Goal: Task Accomplishment & Management: Use online tool/utility

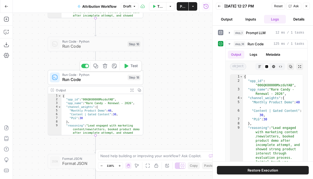
click at [110, 77] on span "Run Code" at bounding box center [93, 80] width 63 height 6
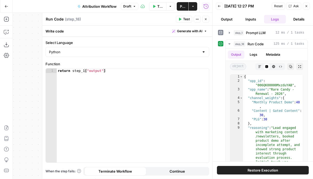
click at [155, 171] on button "Continue" at bounding box center [178, 171] width 62 height 9
click at [181, 19] on icon "button" at bounding box center [180, 19] width 2 height 3
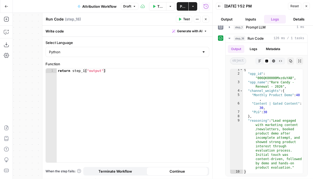
scroll to position [5, 0]
click at [5, 6] on icon "button" at bounding box center [7, 7] width 4 height 4
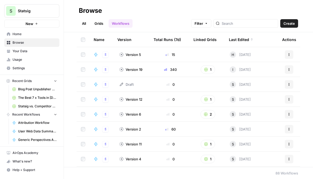
click at [37, 42] on span "Browse" at bounding box center [35, 42] width 45 height 5
click at [26, 34] on span "Home" at bounding box center [35, 34] width 45 height 5
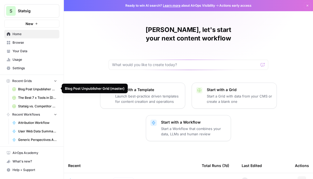
click at [32, 120] on span "Attribution Workflow" at bounding box center [37, 122] width 39 height 5
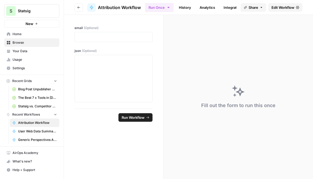
click at [175, 152] on div "Fill out the form to run this once" at bounding box center [239, 97] width 150 height 164
click at [276, 8] on span "Edit Workflow" at bounding box center [283, 7] width 23 height 5
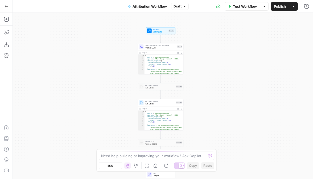
click at [293, 11] on div "Test Workflow Options Publish Actions Run History" at bounding box center [251, 6] width 125 height 13
click at [293, 8] on icon "button" at bounding box center [293, 6] width 3 height 3
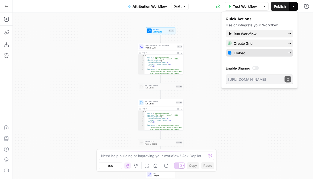
click at [247, 52] on span "Embed" at bounding box center [259, 52] width 50 height 5
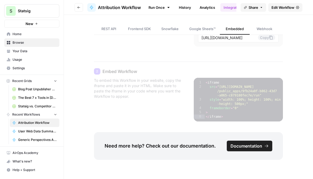
scroll to position [69, 0]
click at [203, 32] on link "Google Sheets™" at bounding box center [202, 28] width 35 height 11
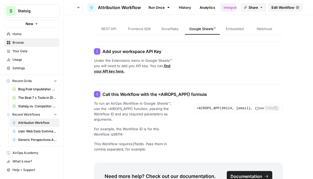
click at [115, 29] on span "REST API" at bounding box center [109, 28] width 15 height 5
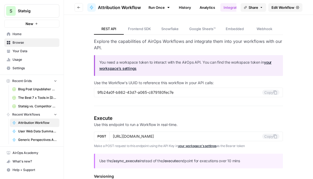
scroll to position [15, 0]
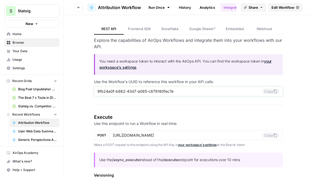
click at [142, 92] on input "9fb24a0f-b862-43d7-a065-c879180fec7e" at bounding box center [180, 91] width 165 height 5
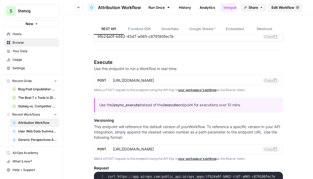
scroll to position [0, 0]
click at [270, 81] on button "Copy" at bounding box center [271, 80] width 17 height 5
click at [271, 91] on p "Make a POST request to this endpoint using the API Key in your workspace's sett…" at bounding box center [189, 89] width 190 height 5
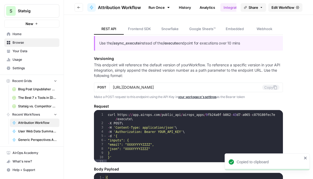
scroll to position [1, 0]
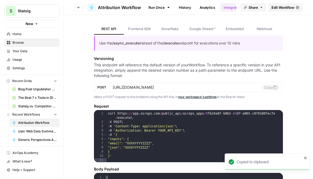
click at [148, 68] on p "This endpoint will reference the default version of your Workflow . To referenc…" at bounding box center [189, 70] width 190 height 16
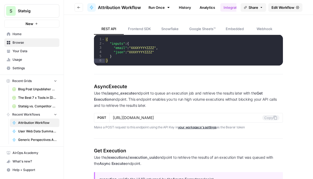
scroll to position [310, 0]
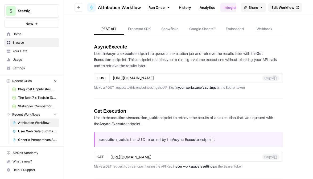
click at [166, 57] on p "Use the /async_execute endpoint to queue an execution job and retrieve the resu…" at bounding box center [189, 60] width 190 height 18
drag, startPoint x: 154, startPoint y: 67, endPoint x: 148, endPoint y: 54, distance: 13.9
click at [148, 54] on p "Use the /async_execute endpoint to queue an execution job and retrieve the resu…" at bounding box center [189, 60] width 190 height 18
click at [154, 62] on p "Use the /async_execute endpoint to queue an execution job and retrieve the resu…" at bounding box center [189, 60] width 190 height 18
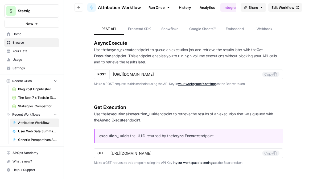
scroll to position [0, 0]
click at [272, 75] on button "Copy" at bounding box center [271, 74] width 17 height 5
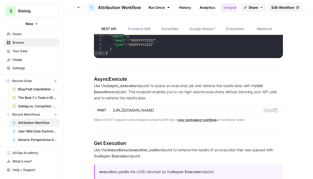
scroll to position [278, 0]
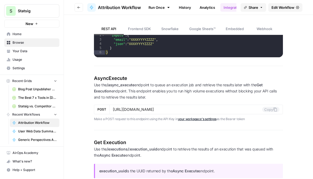
click at [305, 64] on div "REST API Frontend SDK Snowflake Google Sheets™ Embedded Webhook REST API Explor…" at bounding box center [189, 182] width 250 height 890
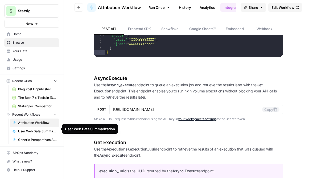
scroll to position [0, 0]
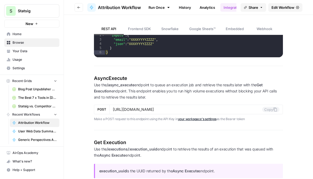
click at [35, 129] on span "User Web Data Summarization" at bounding box center [37, 131] width 39 height 5
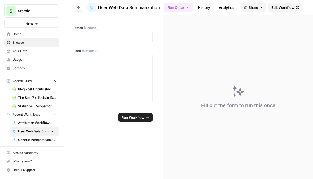
click at [283, 9] on span "Edit Workflow" at bounding box center [283, 7] width 23 height 5
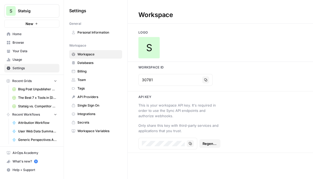
click at [27, 122] on span "Attribution Workflow" at bounding box center [37, 122] width 39 height 5
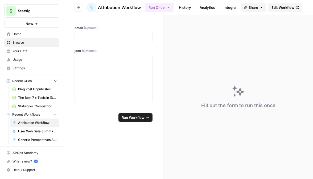
click at [273, 9] on span "Edit Workflow" at bounding box center [283, 7] width 23 height 5
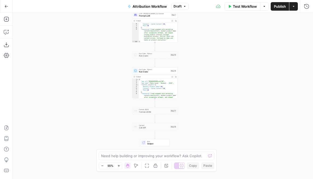
click at [95, 57] on div "Workflow Set Inputs Inputs LLM · [PERSON_NAME] 3.5 Sonnet Prompt LLM Step 1 Out…" at bounding box center [163, 96] width 301 height 166
click at [156, 71] on span "Run Code" at bounding box center [154, 71] width 30 height 3
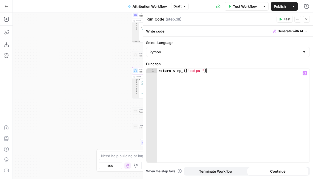
click at [169, 74] on div "return step_1 [ "output" ]" at bounding box center [234, 120] width 153 height 103
click at [174, 71] on div "return step_1 [ "output" ]" at bounding box center [234, 120] width 153 height 103
click at [159, 70] on div "return step_1 [ "output" ]" at bounding box center [234, 120] width 153 height 103
type textarea "**********"
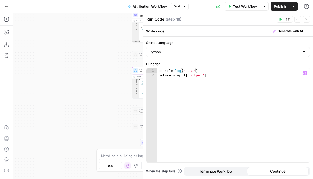
type textarea "**********"
click at [183, 72] on div "console . log ( "HERE" ) ; return step_1 [ "output" ]" at bounding box center [234, 120] width 153 height 103
type textarea "**********"
click at [183, 72] on div "console . log ( "HERE" ) ; return step_1 [ "output" ]" at bounding box center [234, 120] width 153 height 103
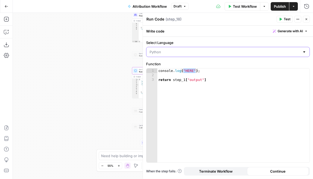
click at [182, 52] on input "Select Language" at bounding box center [225, 51] width 151 height 5
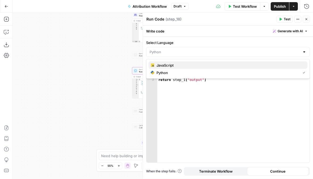
click at [175, 65] on span "JavaScript" at bounding box center [230, 65] width 147 height 5
type input "JavaScript"
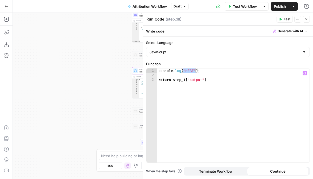
type textarea "**********"
click at [174, 84] on div "console . log ( "HERE" ) ; return step_1 [ "output" ]" at bounding box center [234, 120] width 153 height 103
click at [184, 74] on div "console . log ( "HERE" ) ; return step_1 [ "output" ]" at bounding box center [234, 120] width 153 height 103
click at [279, 4] on span "Publish" at bounding box center [280, 6] width 12 height 5
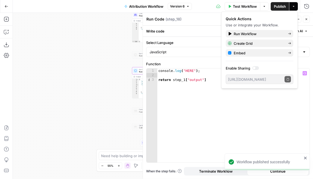
type textarea "**********"
click at [239, 124] on div "console . log ( "HERE" ) ; return step_1 [ "output" ]" at bounding box center [234, 120] width 153 height 103
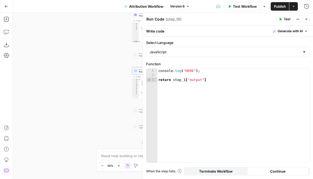
click at [286, 18] on span "Test" at bounding box center [287, 19] width 7 height 5
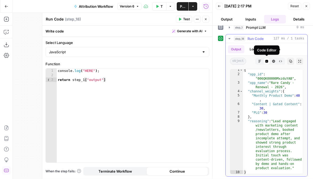
click at [256, 48] on div "Code Editor" at bounding box center [267, 49] width 26 height 9
click at [249, 50] on button "Logs" at bounding box center [254, 49] width 14 height 8
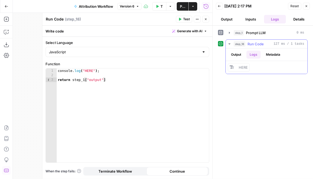
click at [237, 53] on button "Output" at bounding box center [236, 55] width 17 height 8
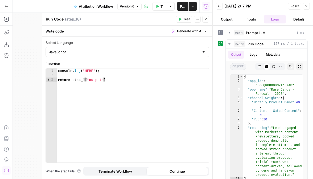
click at [4, 6] on button "Go Back" at bounding box center [7, 7] width 10 height 10
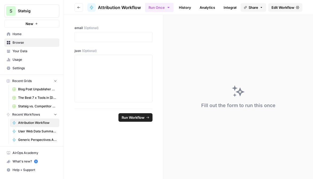
click at [77, 7] on button "Go back" at bounding box center [79, 7] width 9 height 9
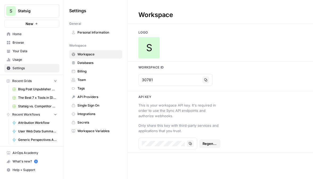
click at [30, 121] on span "Attribution Workflow" at bounding box center [37, 122] width 39 height 5
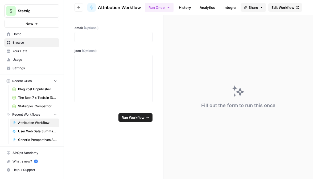
click at [277, 7] on span "Edit Workflow" at bounding box center [283, 7] width 23 height 5
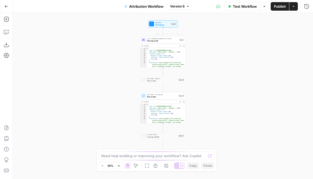
click at [162, 22] on span "Workflow" at bounding box center [162, 22] width 15 height 2
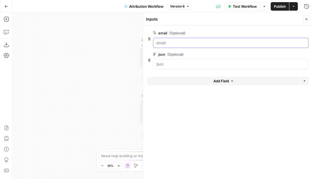
click at [171, 41] on input "email (Optional)" at bounding box center [231, 42] width 149 height 5
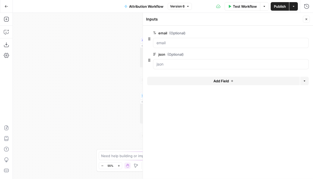
click at [290, 33] on span "edit field" at bounding box center [289, 33] width 12 height 4
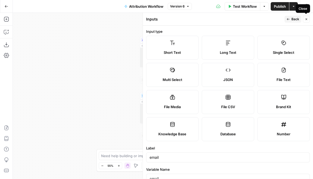
click at [306, 20] on icon "button" at bounding box center [306, 19] width 3 height 3
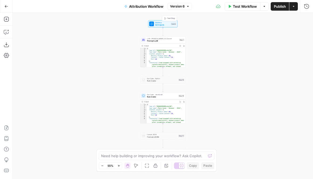
click at [158, 23] on span "Set Inputs" at bounding box center [162, 24] width 15 height 3
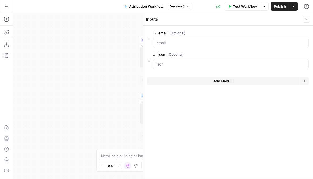
click at [305, 33] on icon "button" at bounding box center [306, 33] width 3 height 3
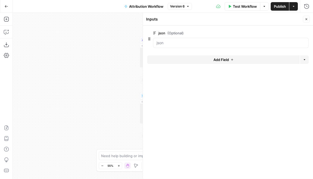
click at [291, 32] on span "edit field" at bounding box center [289, 33] width 12 height 4
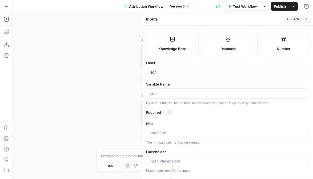
scroll to position [93, 0]
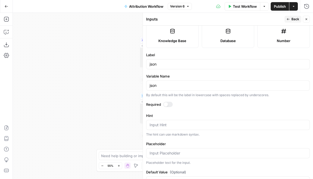
click at [167, 104] on div at bounding box center [166, 104] width 4 height 4
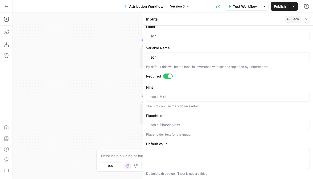
scroll to position [121, 0]
click at [293, 21] on span "Back" at bounding box center [296, 19] width 8 height 5
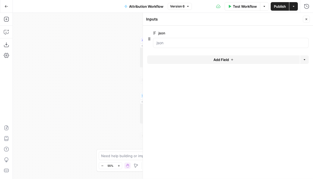
click at [224, 59] on span "Add Field" at bounding box center [221, 59] width 15 height 5
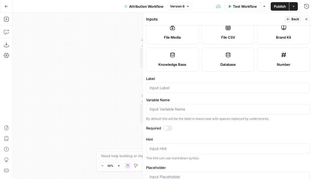
scroll to position [89, 0]
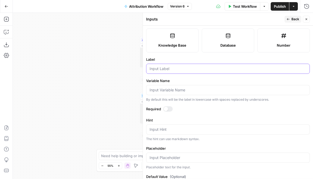
click at [160, 68] on input "Label" at bounding box center [228, 68] width 157 height 5
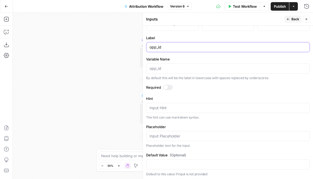
type input "opp_id"
click at [168, 88] on div at bounding box center [168, 87] width 10 height 5
click at [296, 18] on span "Back" at bounding box center [296, 19] width 8 height 5
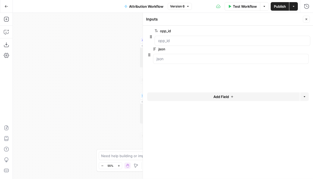
drag, startPoint x: 150, startPoint y: 61, endPoint x: 151, endPoint y: 34, distance: 27.0
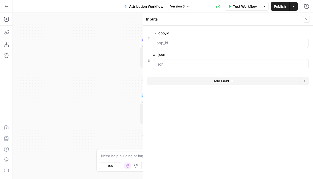
click at [279, 9] on span "Publish" at bounding box center [280, 6] width 12 height 5
click at [120, 83] on div "Workflow Set Inputs Inputs LLM · [PERSON_NAME] 3.5 Sonnet Prompt LLM Step 1 Out…" at bounding box center [163, 96] width 301 height 166
click at [307, 19] on icon "button" at bounding box center [307, 19] width 2 height 2
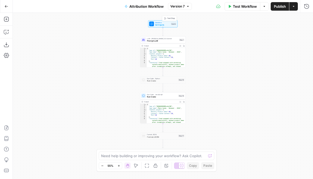
click at [171, 17] on button "Test Step" at bounding box center [169, 19] width 13 height 4
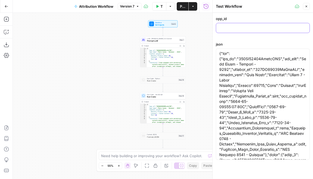
click at [253, 27] on input "opp_id" at bounding box center [263, 27] width 87 height 5
drag, startPoint x: 239, startPoint y: 59, endPoint x: 282, endPoint y: 60, distance: 42.7
drag, startPoint x: 226, startPoint y: 25, endPoint x: 230, endPoint y: 27, distance: 4.5
click at [226, 25] on input "opp_id" at bounding box center [263, 27] width 87 height 5
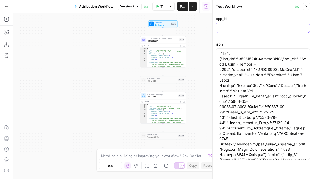
paste input "006QK00000MxzduYAB"
click at [230, 27] on input "006QK00000MxzduYAB" at bounding box center [263, 27] width 87 height 5
paste input "006QK00000MxzduYAB"
type input "006Q006QK00000MxzduYABK00000MxzduYAB"
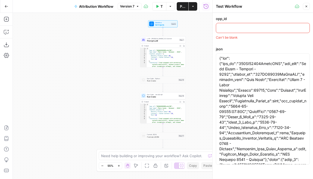
paste input "006QK00000MxzduYAB"
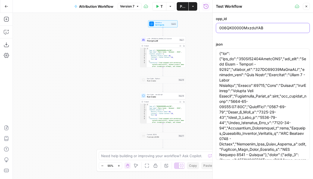
type input "006QK00000MxzduYAB"
click at [307, 6] on icon "button" at bounding box center [306, 6] width 3 height 3
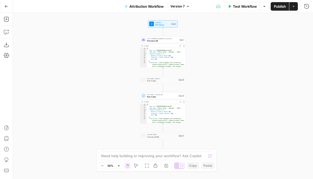
scroll to position [15, 0]
click at [280, 8] on span "Publish" at bounding box center [280, 6] width 12 height 5
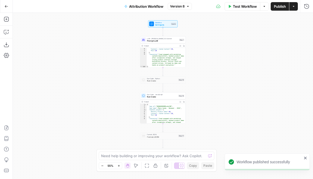
click at [219, 61] on div "Workflow Set Inputs Inputs LLM · [PERSON_NAME] 3.5 Sonnet Prompt LLM Step 1 Out…" at bounding box center [163, 96] width 301 height 166
type textarea "**********"
click at [160, 113] on div "{ "opp_id" : "006QK00000MxzduYAB" , "opp_name" : "Rare Candy - Renewal - 2026" …" at bounding box center [166, 121] width 39 height 34
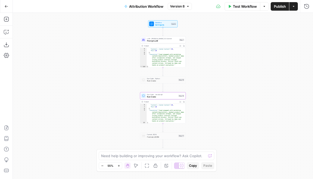
scroll to position [0, 0]
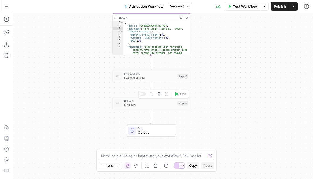
click at [148, 133] on span "Output" at bounding box center [155, 132] width 34 height 5
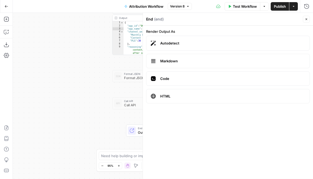
click at [113, 123] on div "**********" at bounding box center [163, 96] width 301 height 166
click at [128, 57] on div "**********" at bounding box center [163, 96] width 301 height 166
click at [308, 19] on icon "button" at bounding box center [306, 19] width 3 height 3
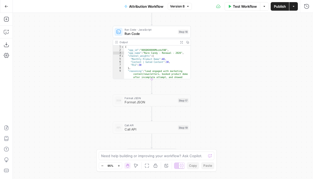
click at [156, 35] on span "Run Code" at bounding box center [150, 33] width 51 height 5
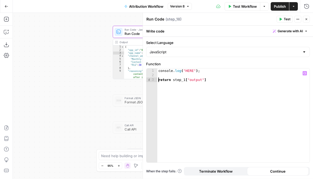
click at [158, 80] on div "console . log ( "HERE" ) ; return step_1 [ "output" ]" at bounding box center [234, 120] width 153 height 103
click at [203, 71] on div "console . log ( "HERE" ) ; return step_1 [ "output" ]" at bounding box center [234, 120] width 153 height 103
type textarea "**********"
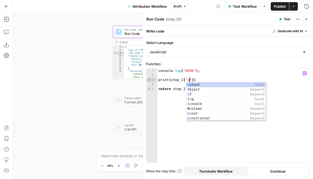
scroll to position [0, 3]
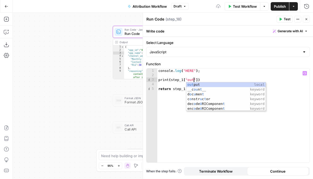
type textarea "**********"
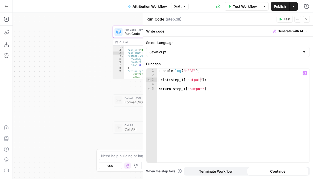
scroll to position [0, 0]
click at [224, 77] on div "console . log ( "HERE" ) ; print ( step_1 [ "output" ]) return step_1 [ "output…" at bounding box center [234, 120] width 153 height 103
click at [214, 80] on div "console . log ( "HERE" ) ; print ( step_1 [ "output" ]) return step_1 [ "output…" at bounding box center [234, 120] width 153 height 103
click at [212, 97] on div "console . log ( "HERE" ) ; print ( step_1 [ "output" ]) ; return step_1 [ "outp…" at bounding box center [234, 120] width 153 height 103
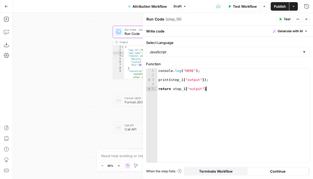
click at [267, 20] on div "Run Code Run Code ( step_18 )" at bounding box center [210, 19] width 129 height 6
click at [286, 18] on span "Test" at bounding box center [287, 19] width 7 height 5
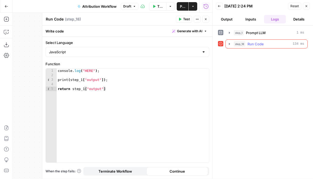
click at [229, 44] on icon "button" at bounding box center [229, 44] width 1 height 2
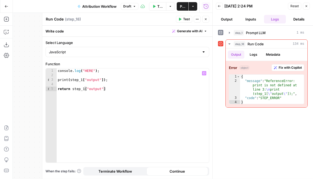
click at [64, 80] on div "console . log ( "HERE" ) ; print ( step_1 [ "output" ]) ; return step_1 [ "outp…" at bounding box center [133, 120] width 153 height 103
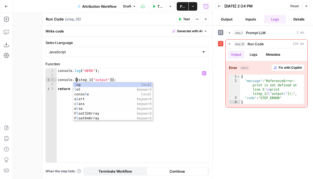
type textarea "**********"
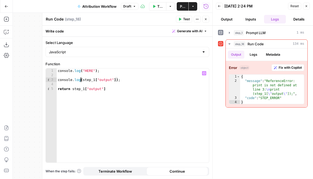
click at [97, 76] on div "console . log ( "HERE" ) ; console . log ( step_1 [ "output" ]) ; return step_1…" at bounding box center [133, 120] width 153 height 103
click at [188, 21] on span "Test" at bounding box center [186, 19] width 7 height 5
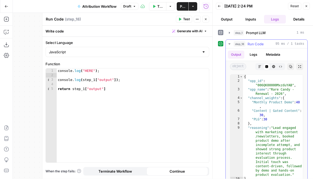
click at [251, 55] on button "Logs" at bounding box center [254, 55] width 14 height 8
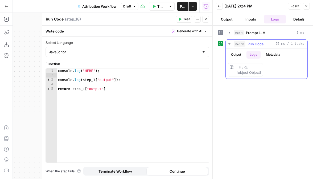
click at [239, 54] on button "Output" at bounding box center [236, 55] width 17 height 8
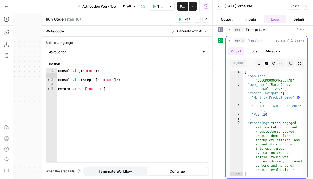
scroll to position [5, 0]
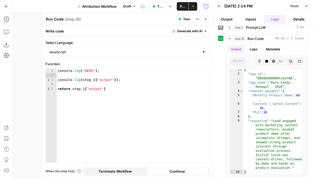
click at [204, 20] on icon "button" at bounding box center [205, 19] width 3 height 3
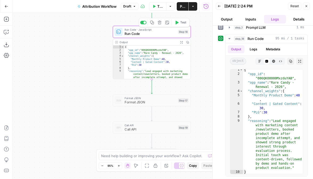
click at [146, 31] on span "Run Code · JavaScript" at bounding box center [150, 30] width 51 height 4
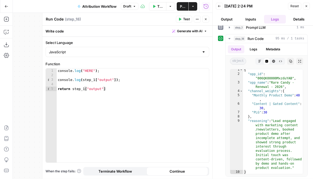
click at [205, 18] on icon "button" at bounding box center [206, 19] width 2 height 2
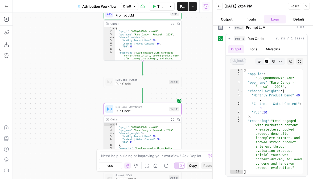
scroll to position [15, 0]
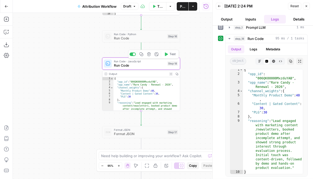
click at [130, 67] on span "Run Code" at bounding box center [139, 65] width 51 height 5
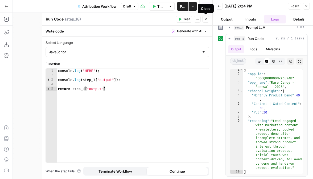
click at [207, 19] on icon "button" at bounding box center [205, 19] width 3 height 3
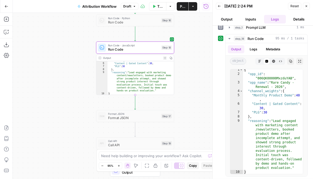
type textarea "**"
click at [138, 71] on div ""Monthly Product Demo" : 40 , "Content | Gated Content" : 30 , "PLG" : 30 } , "…" at bounding box center [141, 79] width 67 height 40
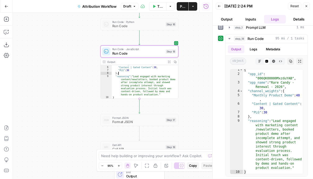
scroll to position [0, 0]
click at [144, 118] on span "Format JSON" at bounding box center [137, 118] width 51 height 4
click at [147, 121] on span "Format JSON" at bounding box center [137, 121] width 51 height 5
click at [196, 91] on div "Workflow Set Inputs Inputs LLM · [PERSON_NAME] 3.5 Sonnet Prompt LLM Step 1 Out…" at bounding box center [113, 96] width 200 height 166
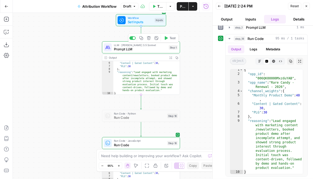
click at [144, 49] on span "Prompt LLM" at bounding box center [140, 49] width 53 height 5
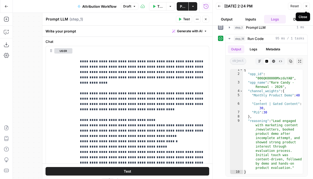
click at [308, 6] on button "Close" at bounding box center [306, 6] width 7 height 7
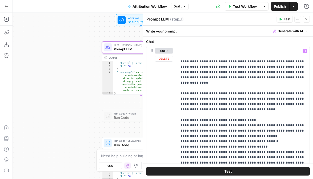
scroll to position [49, 0]
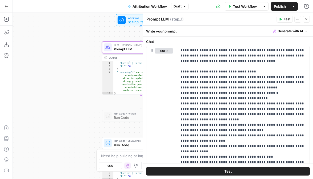
click at [308, 19] on icon "button" at bounding box center [306, 19] width 3 height 3
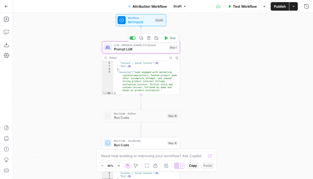
click at [165, 50] on span "Prompt LLM" at bounding box center [140, 49] width 53 height 5
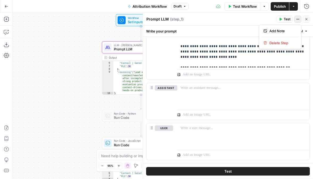
click at [299, 18] on icon "button" at bounding box center [298, 19] width 3 height 3
click at [305, 18] on icon "button" at bounding box center [306, 19] width 3 height 3
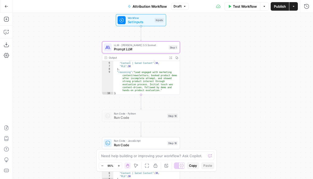
scroll to position [0, 0]
click at [201, 126] on div "Workflow Set Inputs Inputs LLM · [PERSON_NAME] 3.5 Sonnet Prompt LLM Step 1 Out…" at bounding box center [163, 96] width 301 height 166
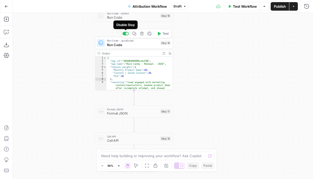
click at [128, 35] on div at bounding box center [127, 33] width 2 height 2
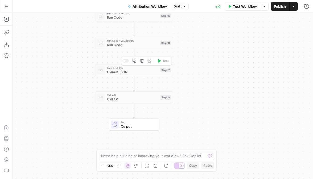
click at [126, 63] on div "Copy step Delete step Add Note Test" at bounding box center [146, 60] width 51 height 9
click at [125, 61] on div at bounding box center [124, 61] width 2 height 2
click at [143, 90] on icon "button" at bounding box center [142, 88] width 4 height 4
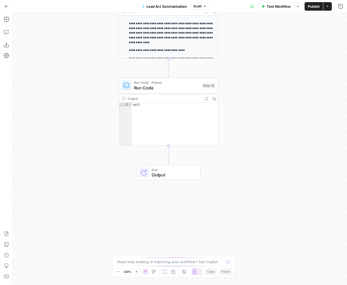
type textarea "****"
click at [163, 116] on div "null" at bounding box center [175, 128] width 86 height 51
click at [163, 88] on span "Run Code" at bounding box center [166, 88] width 65 height 6
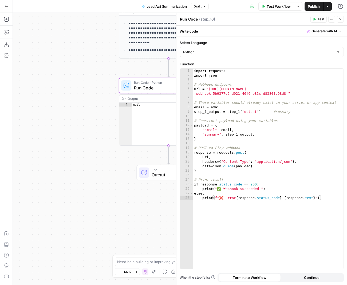
click at [86, 46] on div "**********" at bounding box center [180, 149] width 334 height 272
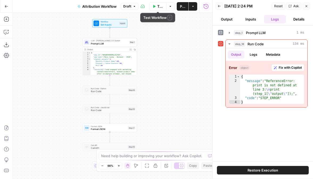
click at [153, 6] on icon "button" at bounding box center [154, 6] width 3 height 3
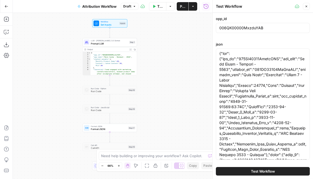
click at [261, 171] on span "Test Workflow" at bounding box center [263, 171] width 24 height 5
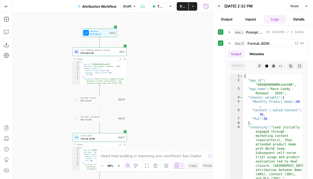
scroll to position [0, 0]
click at [106, 33] on span "Set Inputs" at bounding box center [98, 33] width 17 height 3
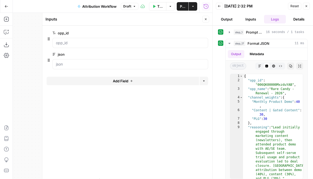
click at [206, 19] on icon "button" at bounding box center [205, 19] width 3 height 3
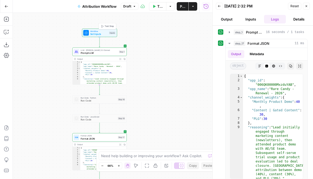
click at [102, 33] on span "Set Inputs" at bounding box center [98, 33] width 17 height 3
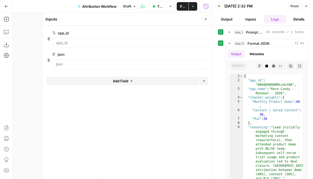
click at [255, 21] on button "Inputs" at bounding box center [251, 19] width 22 height 9
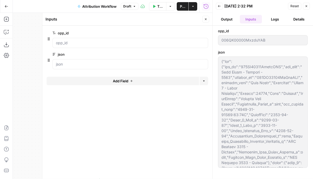
click at [218, 38] on div "opp_id 006QK00000MxzduYAB json" at bounding box center [263, 102] width 100 height 153
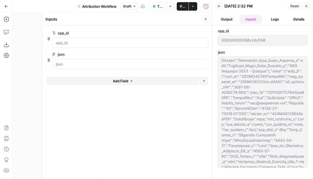
scroll to position [118, 0]
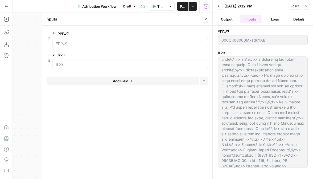
click at [307, 178] on div "opp_id 006QK00000MxzduYAB json" at bounding box center [263, 102] width 100 height 153
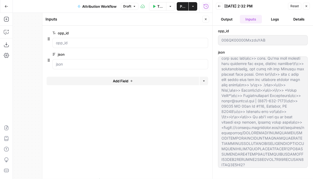
click at [307, 5] on icon "button" at bounding box center [306, 6] width 3 height 3
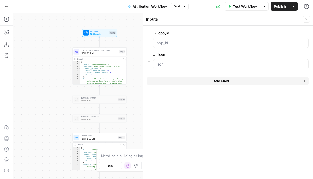
click at [307, 19] on icon "button" at bounding box center [306, 19] width 3 height 3
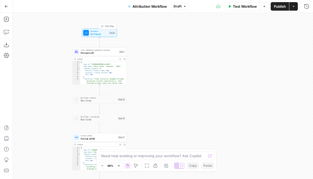
click at [100, 56] on div "LLM · Claude 3.5 Sonnet Prompt LLM Step 1 Copy step Delete step Add Note Test O…" at bounding box center [100, 65] width 54 height 37
click at [99, 51] on span "Prompt LLM" at bounding box center [99, 52] width 37 height 3
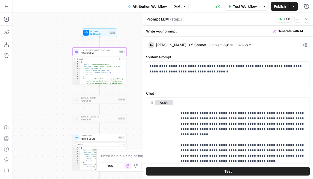
click at [101, 34] on span "Set Inputs" at bounding box center [98, 33] width 17 height 3
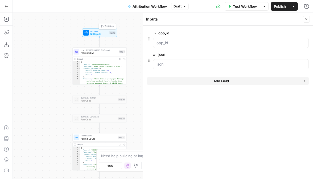
click at [107, 26] on span "Test Step" at bounding box center [109, 26] width 9 height 3
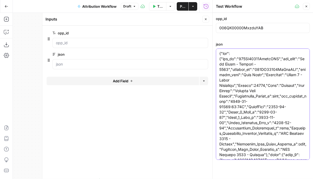
click at [307, 7] on icon "button" at bounding box center [307, 7] width 2 height 2
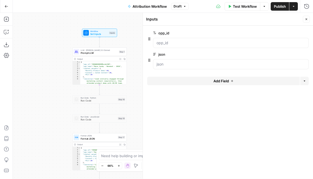
click at [6, 9] on button "Go Back" at bounding box center [7, 7] width 10 height 10
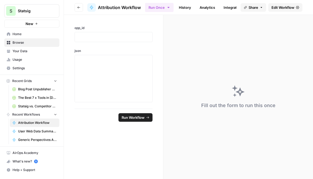
click at [19, 66] on span "Settings" at bounding box center [35, 68] width 45 height 5
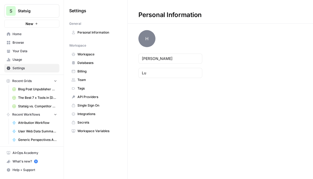
click at [90, 52] on span "Workspace" at bounding box center [99, 54] width 42 height 5
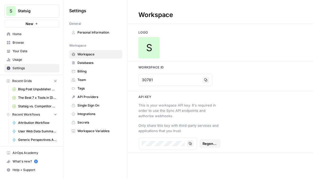
click at [192, 142] on icon "button" at bounding box center [190, 143] width 3 height 3
click at [27, 122] on span "Attribution Workflow" at bounding box center [37, 122] width 39 height 5
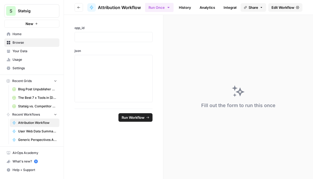
click at [80, 6] on icon "button" at bounding box center [78, 7] width 3 height 3
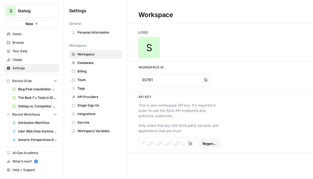
click at [26, 120] on span "Attribution Workflow" at bounding box center [37, 122] width 39 height 5
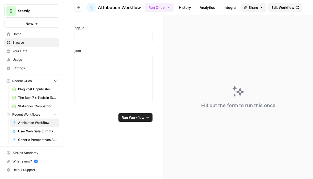
click at [281, 8] on span "Edit Workflow" at bounding box center [283, 7] width 23 height 5
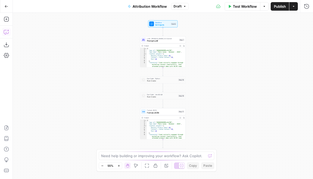
click at [7, 33] on icon "button" at bounding box center [6, 31] width 5 height 5
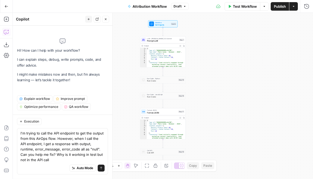
type textarea "I'm trying to call the API endpoint to get the output from this AirOps flow. Ho…"
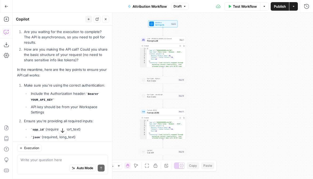
scroll to position [195, 0]
click at [30, 159] on textarea at bounding box center [63, 159] width 84 height 5
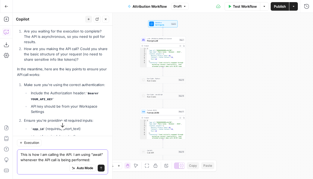
paste textarea "const response = await axios.post( `https://app.airops.com/public_api/airops_ap…"
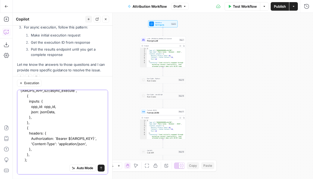
scroll to position [0, 0]
type textarea "This is how I am calling the API. I am using "await" whenever the API call is b…"
click at [44, 167] on div "Auto Mode Send" at bounding box center [63, 169] width 84 height 12
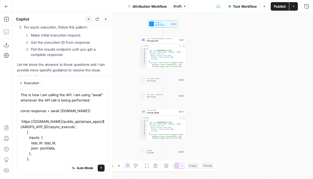
click at [102, 169] on icon "submit" at bounding box center [101, 168] width 3 height 3
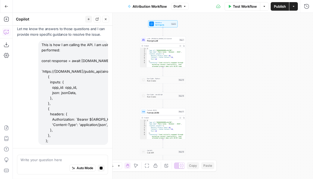
click at [31, 163] on div "Auto Mode Stop generating" at bounding box center [63, 169] width 84 height 12
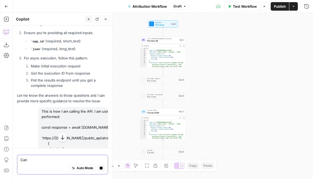
type textarea "Can y"
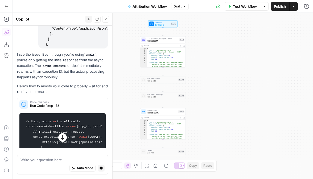
scroll to position [438, 0]
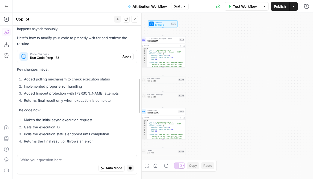
drag, startPoint x: 112, startPoint y: 64, endPoint x: 142, endPoint y: 64, distance: 29.6
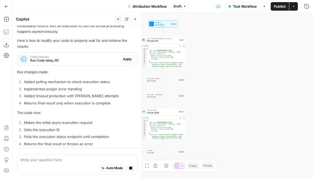
scroll to position [324, 0]
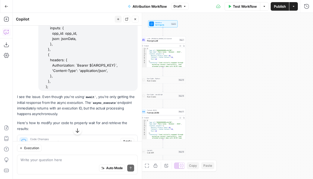
click at [87, 100] on p "I see the issue. Even though you're using await , you're only getting the initi…" at bounding box center [77, 105] width 121 height 23
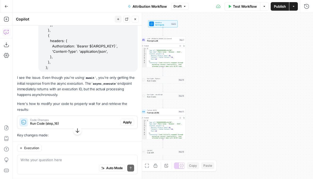
scroll to position [355, 0]
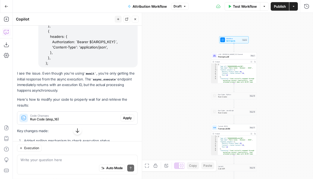
drag, startPoint x: 79, startPoint y: 83, endPoint x: 73, endPoint y: 72, distance: 12.9
click at [73, 72] on p "I see the issue. Even though you're using await , you're only getting the initi…" at bounding box center [77, 82] width 121 height 23
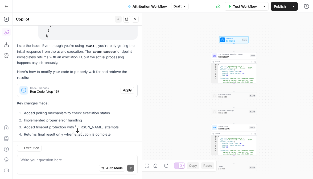
scroll to position [386, 0]
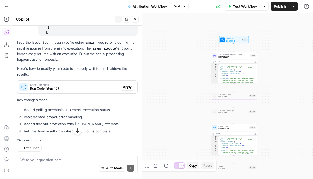
click at [93, 86] on span "Run Code (step_16)" at bounding box center [74, 88] width 89 height 5
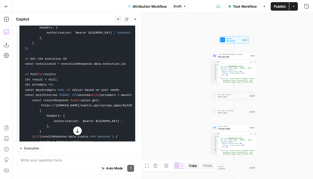
scroll to position [0, 9]
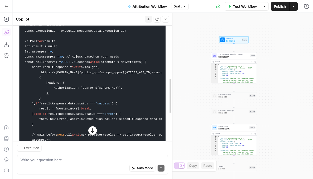
drag, startPoint x: 142, startPoint y: 72, endPoint x: 194, endPoint y: 71, distance: 52.0
click at [194, 71] on body "S Statsig New Home Browse Your Data Usage Settings Recent Grids Blog Post Unpub…" at bounding box center [156, 89] width 313 height 179
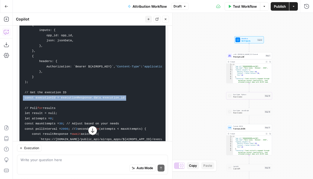
scroll to position [0, 0]
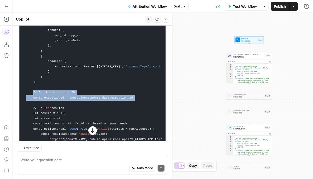
drag, startPoint x: 133, startPoint y: 97, endPoint x: 34, endPoint y: 93, distance: 99.0
click at [34, 93] on code "// Using axios for the API calls const executeWorkflow = async (opp_id, jsonDat…" at bounding box center [92, 119] width 139 height 250
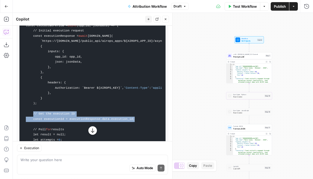
scroll to position [438, 0]
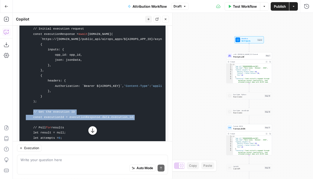
copy code "// Get the execution ID const executionId = executionResponse.data.execution_id;"
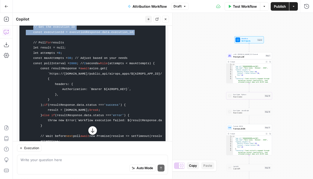
scroll to position [524, 0]
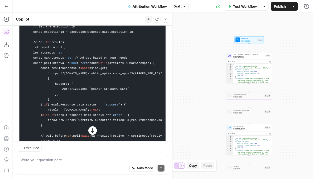
click at [54, 50] on code "// Using axios for the API calls const executeWorkflow = async (opp_id, jsonDat…" at bounding box center [92, 53] width 139 height 250
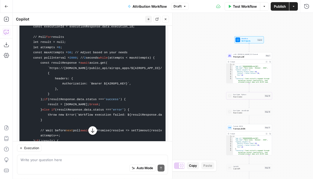
drag, startPoint x: 33, startPoint y: 42, endPoint x: 115, endPoint y: 59, distance: 83.3
click at [115, 59] on code "// Using axios for the API calls const executeWorkflow = async (opp_id, jsonDat…" at bounding box center [92, 47] width 139 height 250
copy code "let result = null; let attempts = 0 ; const maxAttempts = 30 ; // Adjust based …"
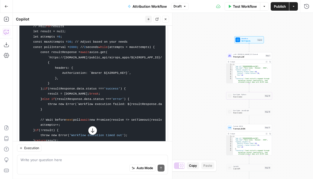
click at [49, 77] on code "// Using axios for the API calls const executeWorkflow = async (opp_id, jsonDat…" at bounding box center [92, 37] width 139 height 250
drag, startPoint x: 34, startPoint y: 57, endPoint x: 50, endPoint y: 133, distance: 77.1
click at [50, 133] on code "// Using axios for the API calls const executeWorkflow = async (opp_id, jsonDat…" at bounding box center [92, 37] width 139 height 250
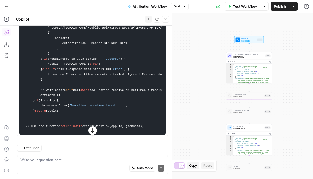
scroll to position [571, 0]
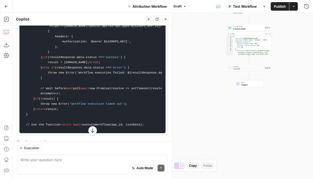
click at [54, 122] on code "// Using axios for the API calls const executeWorkflow = async (opp_id, jsonDat…" at bounding box center [92, 5] width 139 height 250
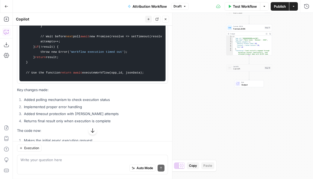
scroll to position [624, 0]
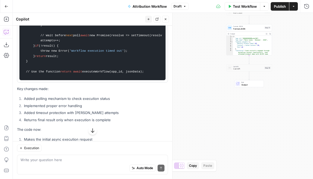
drag, startPoint x: 60, startPoint y: 107, endPoint x: 56, endPoint y: 100, distance: 7.5
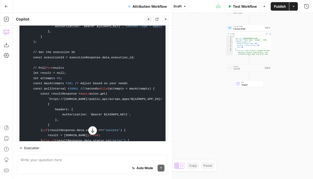
scroll to position [497, 0]
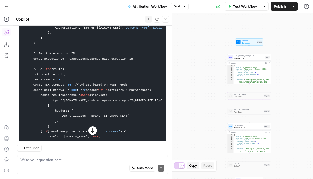
drag, startPoint x: 37, startPoint y: 74, endPoint x: 21, endPoint y: 74, distance: 16.8
click at [21, 74] on pre "// Using axios for the API calls const executeWorkflow = async (opp_id, jsonDat…" at bounding box center [92, 80] width 146 height 256
copy code "let result = null; let attempts = 0 ; const maxAttempts = 30 ; // Adjust based …"
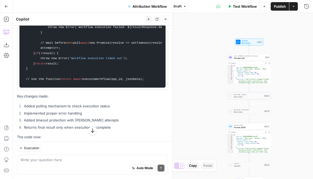
scroll to position [619, 0]
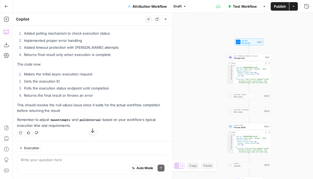
scroll to position [0, 0]
click at [59, 161] on textarea at bounding box center [93, 159] width 144 height 5
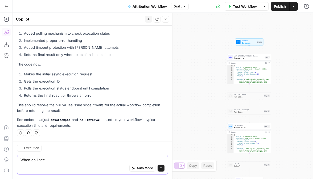
type textarea "When do I need"
click at [47, 160] on textarea at bounding box center [93, 159] width 144 height 5
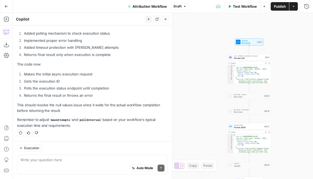
scroll to position [742, 0]
click at [74, 133] on div "Regenerate Helpful Not helpful" at bounding box center [92, 133] width 151 height 7
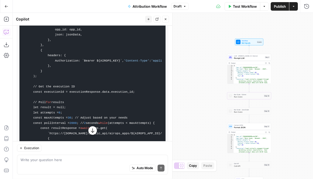
scroll to position [532, 0]
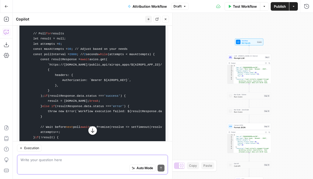
click at [48, 162] on textarea at bounding box center [93, 159] width 144 height 5
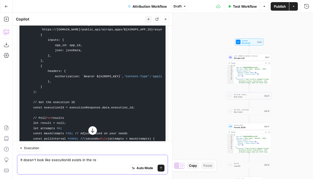
scroll to position [448, 0]
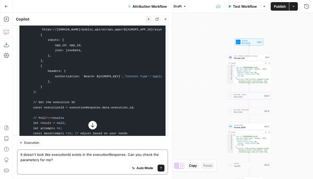
type textarea "It doesn't look like executionId exists in the executionResponse. Can you check…"
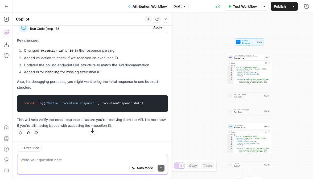
scroll to position [877, 0]
click at [46, 156] on div "Write your question here Auto Mode Send" at bounding box center [92, 165] width 151 height 20
paste textarea "const resultResponse = await axios.get( `https://app.airops.com/public_api/airo…"
type textarea "Why does this request error with a 404 error? const resultResponse = await axio…"
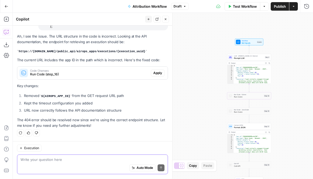
scroll to position [1049, 0]
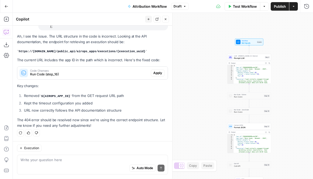
click at [73, 43] on p "Ah, I see the issue. The URL structure in the code is incorrect. Looking at the…" at bounding box center [92, 39] width 151 height 11
click at [61, 72] on span "Code Changes" at bounding box center [89, 70] width 119 height 3
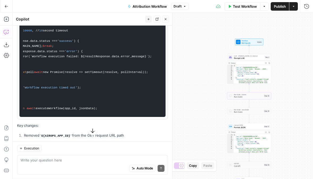
scroll to position [0, 49]
click at [184, 41] on div "Workflow Set Inputs Inputs LLM · Claude 3.5 Sonnet Prompt LLM Step 1 Output Exp…" at bounding box center [163, 96] width 301 height 166
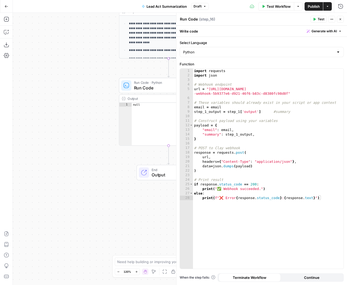
click at [91, 167] on div "**********" at bounding box center [180, 149] width 334 height 272
click at [340, 17] on button "Close" at bounding box center [339, 19] width 7 height 7
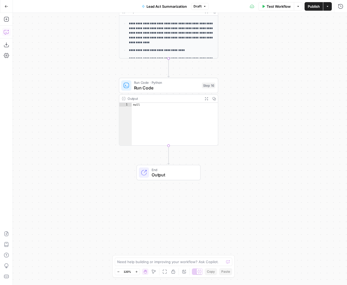
click at [6, 6] on icon "button" at bounding box center [7, 7] width 4 height 4
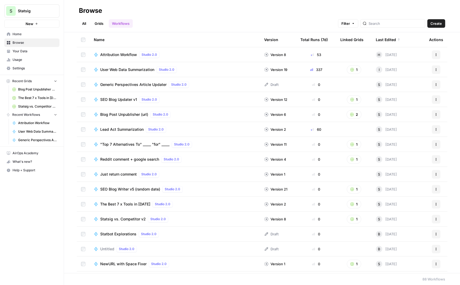
click at [119, 54] on span "Attribution Workflow" at bounding box center [118, 54] width 37 height 5
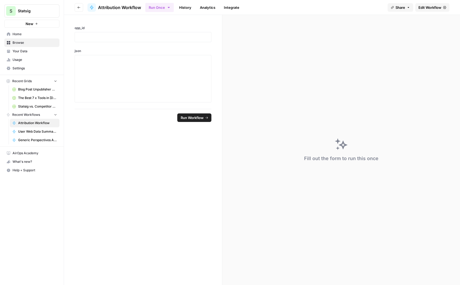
click at [346, 8] on span "Edit Workflow" at bounding box center [430, 7] width 23 height 5
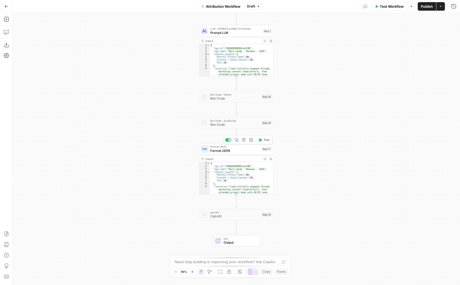
click at [234, 148] on span "Format JSON" at bounding box center [234, 150] width 49 height 5
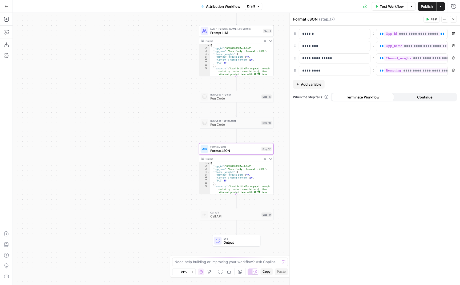
click at [346, 19] on span "Close" at bounding box center [455, 19] width 0 height 0
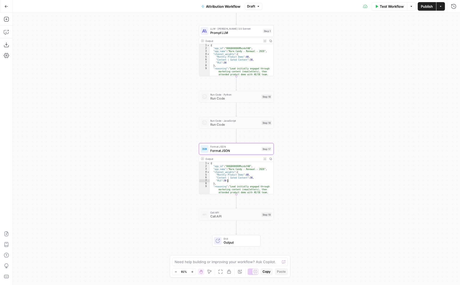
click at [230, 181] on div "{ "opp_id" : "006QK00000MxzduYAB" , "opp_name" : "Rare Candy - Renewal - 2026" …" at bounding box center [242, 189] width 64 height 55
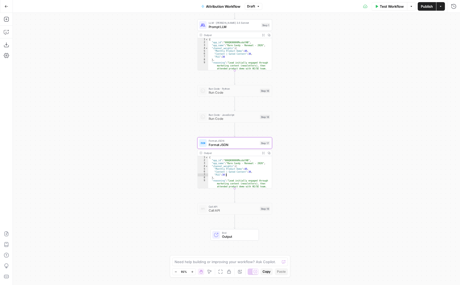
click at [233, 27] on span "Prompt LLM" at bounding box center [234, 26] width 51 height 5
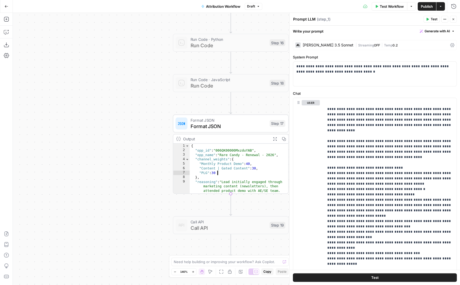
click at [222, 164] on div "{ "opp_id" : "006QK00000MxzduYAB" , "opp_name" : "Rare Candy - Renewal - 2026" …" at bounding box center [239, 186] width 99 height 86
click at [207, 158] on div "{ "opp_id" : "006QK00000MxzduYAB" , "opp_name" : "Rare Candy - Renewal - 2026" …" at bounding box center [239, 186] width 99 height 86
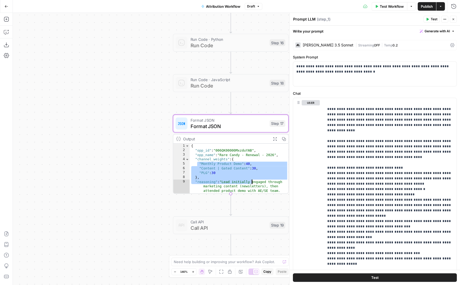
drag, startPoint x: 195, startPoint y: 159, endPoint x: 235, endPoint y: 169, distance: 40.5
click at [235, 169] on div "{ "opp_id" : "006QK00000MxzduYAB" , "opp_name" : "Rare Candy - Renewal - 2026" …" at bounding box center [239, 186] width 99 height 86
click at [218, 157] on div "{ "opp_id" : "006QK00000MxzduYAB" , "opp_name" : "Rare Candy - Renewal - 2026" …" at bounding box center [239, 186] width 99 height 86
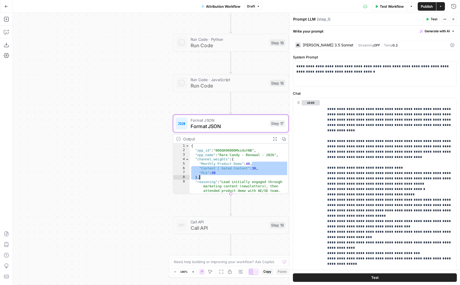
drag, startPoint x: 234, startPoint y: 159, endPoint x: 236, endPoint y: 169, distance: 10.1
click at [236, 169] on div "{ "opp_id" : "006QK00000MxzduYAB" , "opp_name" : "Rare Candy - Renewal - 2026" …" at bounding box center [239, 186] width 99 height 86
click at [199, 161] on div "{ "opp_id" : "006QK00000MxzduYAB" , "opp_name" : "Rare Candy - Renewal - 2026" …" at bounding box center [239, 186] width 99 height 86
drag, startPoint x: 195, startPoint y: 158, endPoint x: 204, endPoint y: 167, distance: 13.2
click at [204, 167] on div "{ "opp_id" : "006QK00000MxzduYAB" , "opp_name" : "Rare Candy - Renewal - 2026" …" at bounding box center [239, 186] width 99 height 86
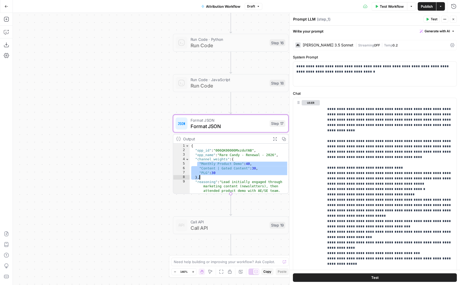
click at [124, 158] on div "Workflow Set Inputs Inputs LLM · Claude 3.5 Sonnet Prompt LLM Step 1 Output Exp…" at bounding box center [236, 149] width 447 height 272
click at [238, 157] on div "{ "opp_id" : "006QK00000MxzduYAB" , "opp_name" : "Rare Candy - Renewal - 2026" …" at bounding box center [239, 186] width 99 height 86
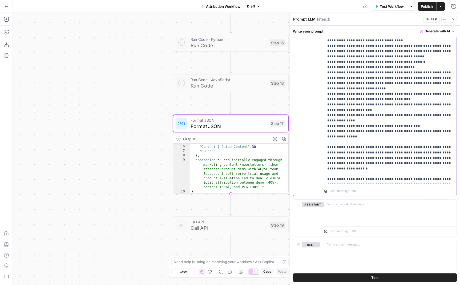
click at [346, 112] on p "**********" at bounding box center [390, 99] width 126 height 261
click at [343, 129] on p "**********" at bounding box center [390, 99] width 126 height 261
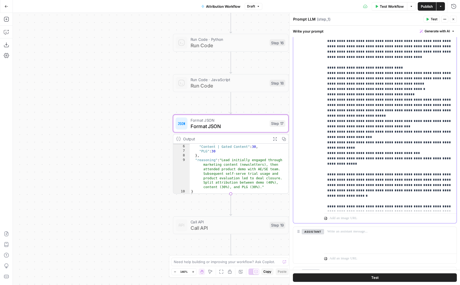
scroll to position [101, 0]
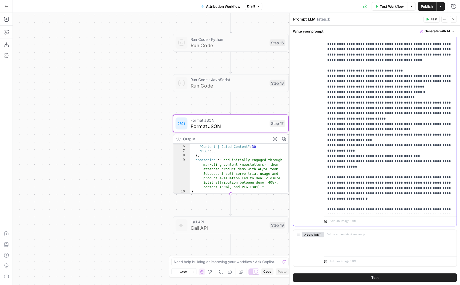
click at [346, 135] on p "**********" at bounding box center [390, 129] width 126 height 261
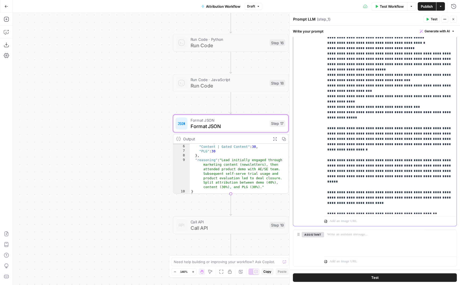
scroll to position [49, 0]
click at [346, 166] on p "**********" at bounding box center [390, 80] width 126 height 261
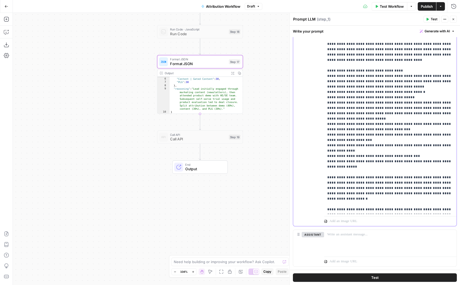
scroll to position [0, 0]
click at [265, 89] on div "**********" at bounding box center [236, 149] width 447 height 272
click at [196, 102] on div ""Monthly Product Demo" : 40 , "Content | Gated Content" : 30 , "PLG" : 30 } , "…" at bounding box center [206, 96] width 73 height 44
click at [203, 91] on div "{ "opp_id" : "006QK00000MxzduYAB" , "opp_name" : "Rare Candy - Renewal - 2026" …" at bounding box center [206, 109] width 73 height 64
type textarea "**********"
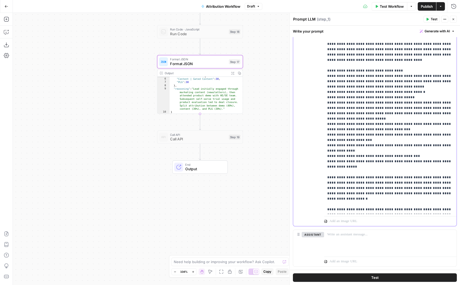
click at [346, 159] on p "**********" at bounding box center [390, 129] width 126 height 261
